Goal: Transaction & Acquisition: Purchase product/service

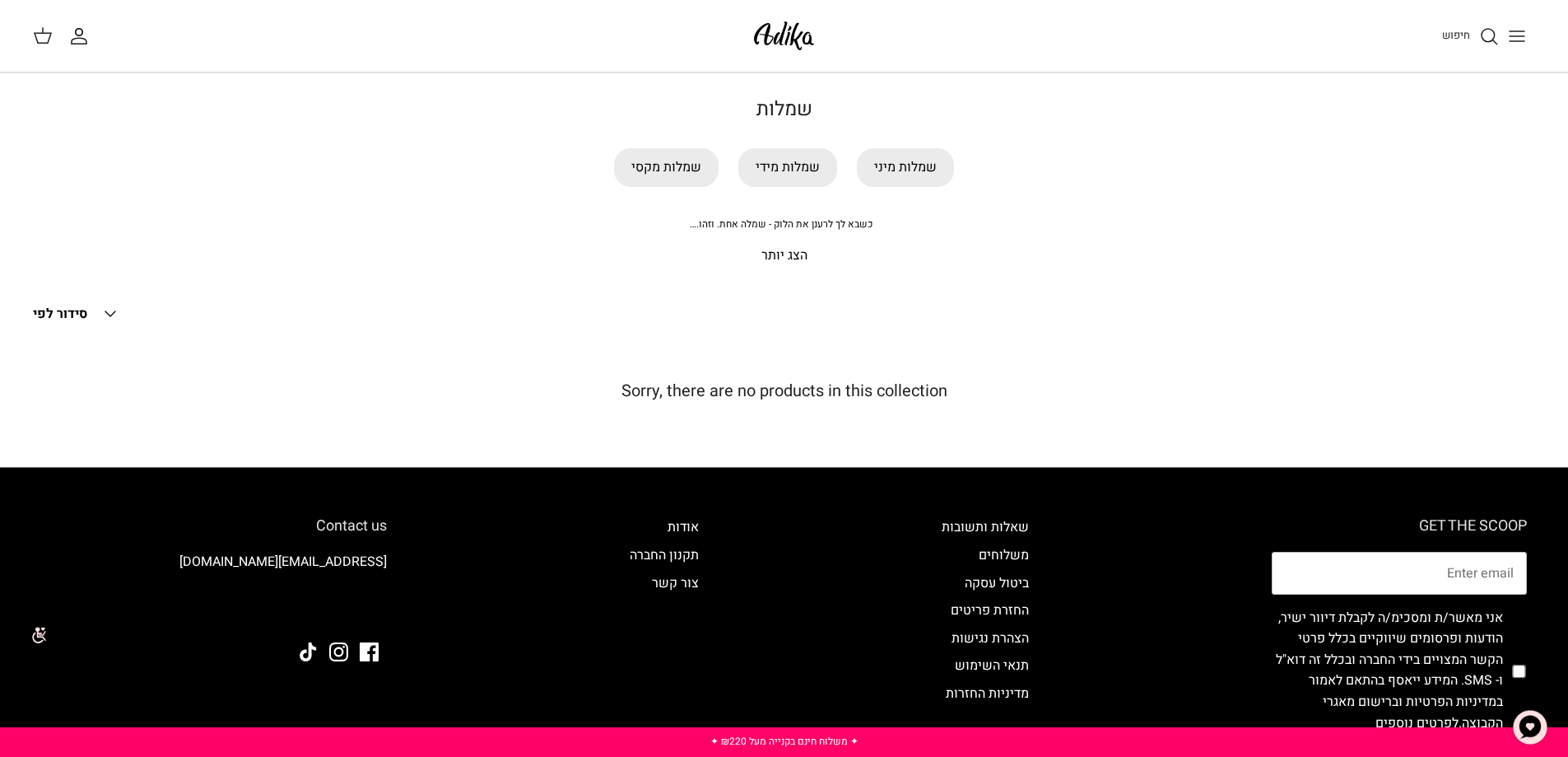
click at [772, 251] on p "הצג יותר" at bounding box center [784, 256] width 1152 height 22
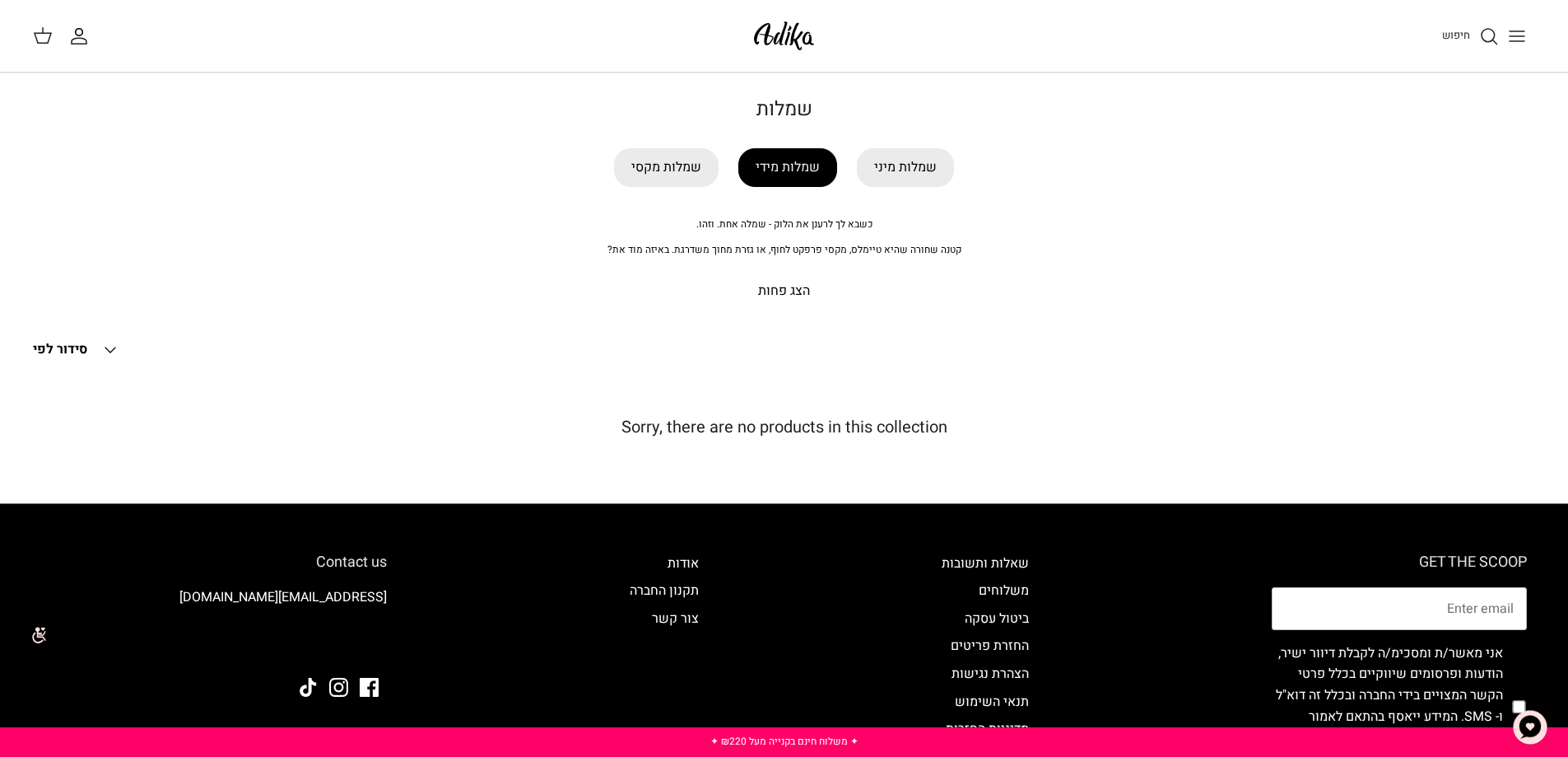
click at [801, 164] on link "שמלות מידי" at bounding box center [788, 167] width 99 height 39
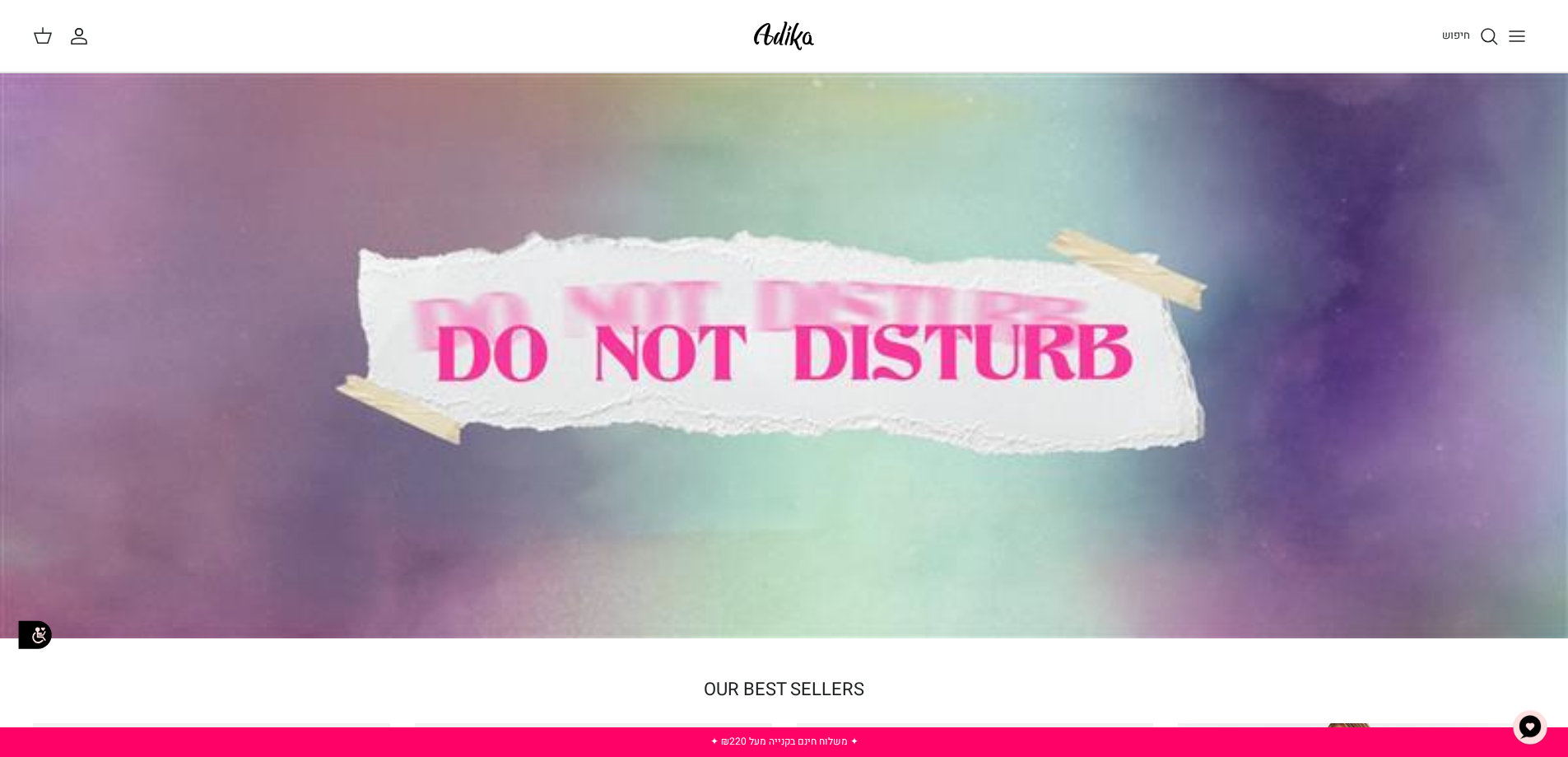
click at [925, 401] on div at bounding box center [784, 356] width 1568 height 565
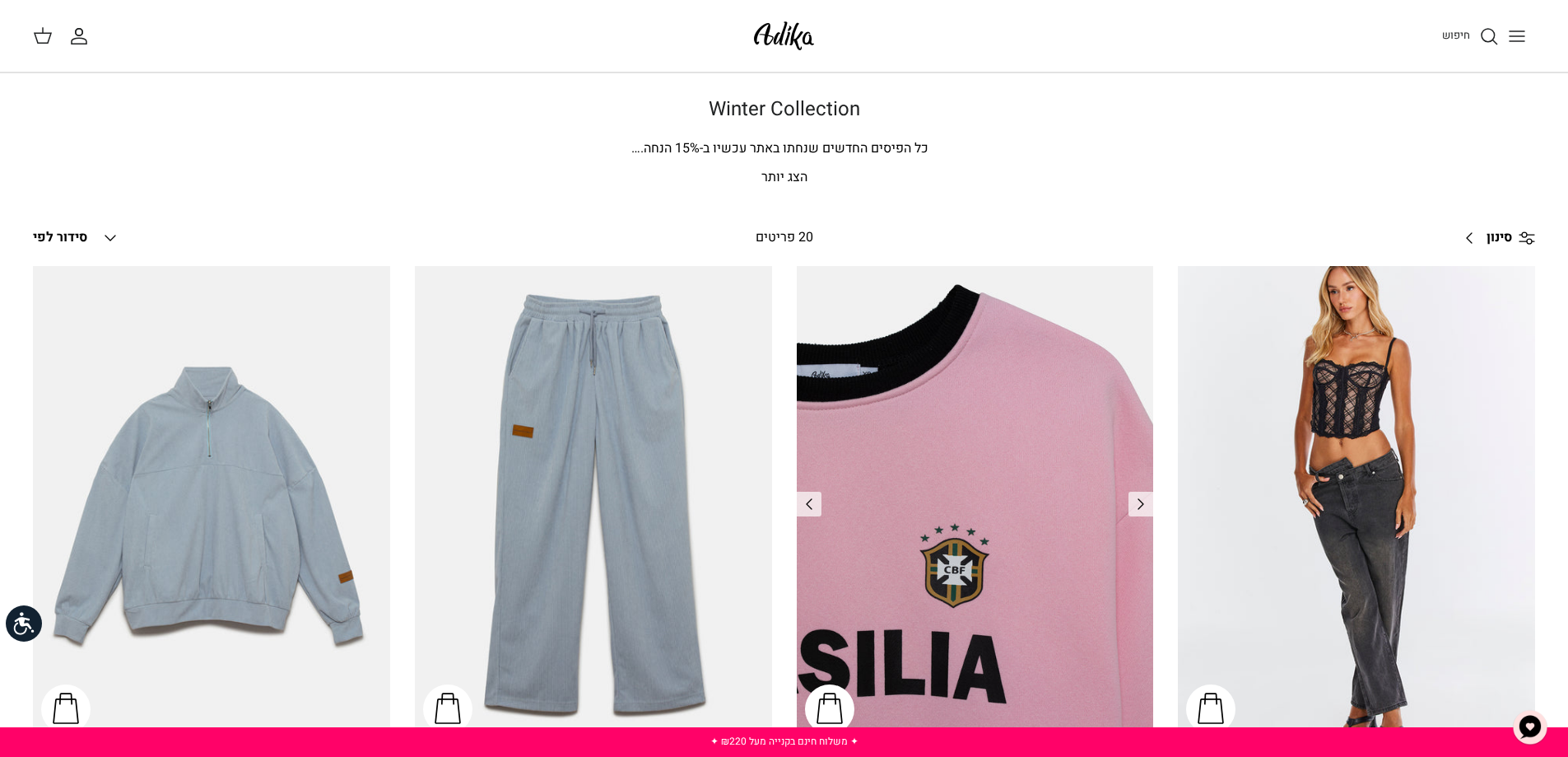
scroll to position [83, 0]
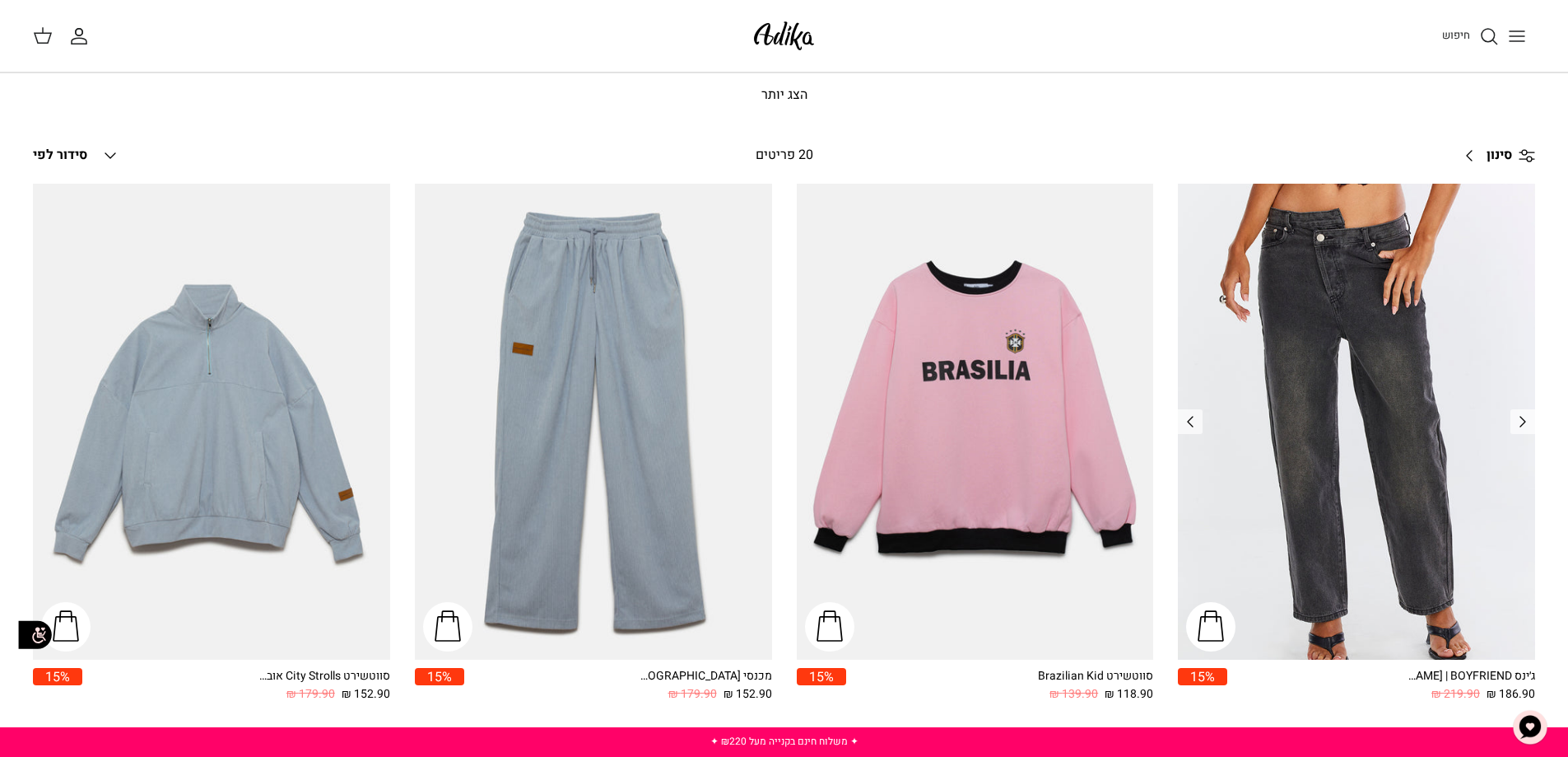
click at [1362, 393] on img "ג׳ינס All Or Nothing קריס-קרוס | BOYFRIEND" at bounding box center [1357, 422] width 357 height 476
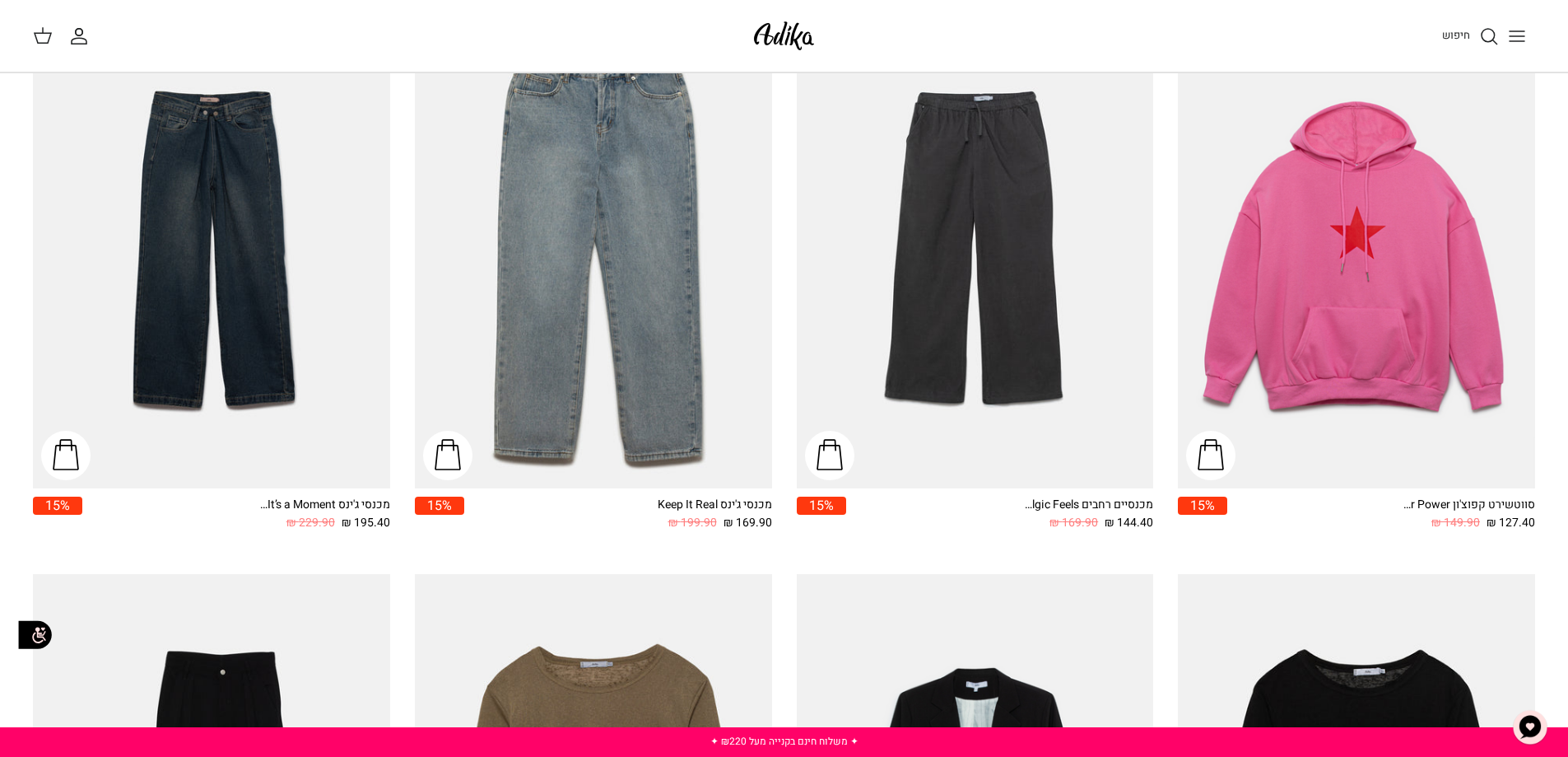
scroll to position [1837, 0]
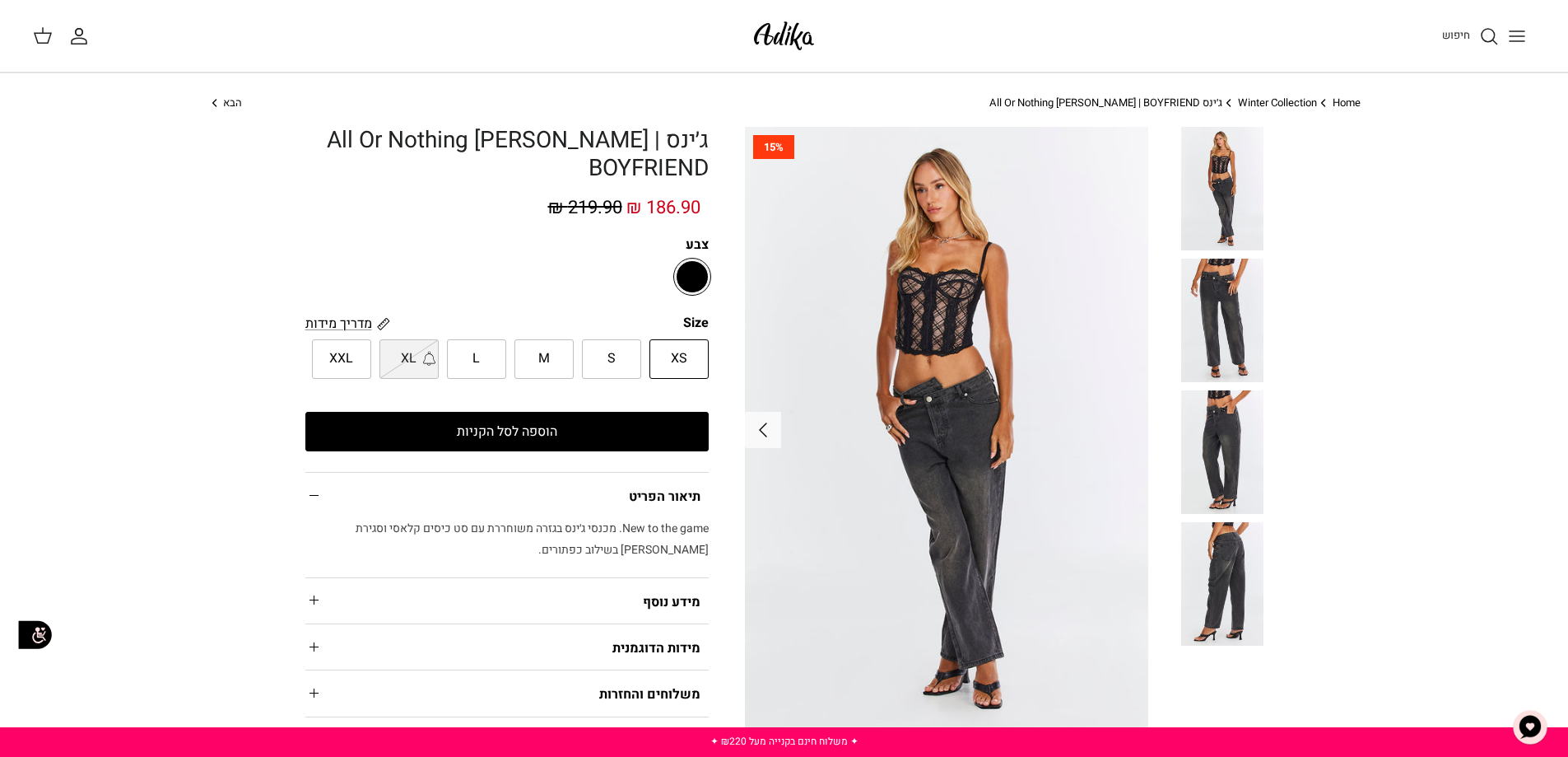
click at [1244, 570] on img at bounding box center [1222, 585] width 83 height 124
